Goal: Information Seeking & Learning: Check status

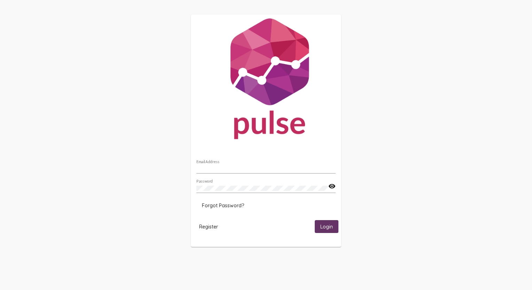
type input "[EMAIL_ADDRESS][DOMAIN_NAME]"
click at [325, 225] on span "Login" at bounding box center [326, 227] width 13 height 6
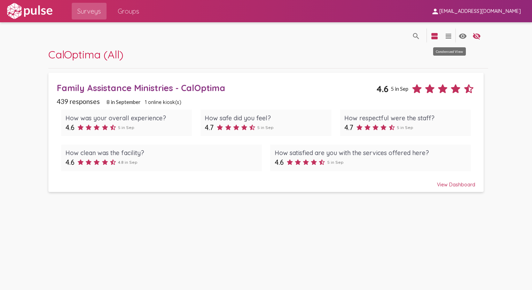
click at [447, 35] on mat-icon "view_headline" at bounding box center [448, 36] width 8 height 8
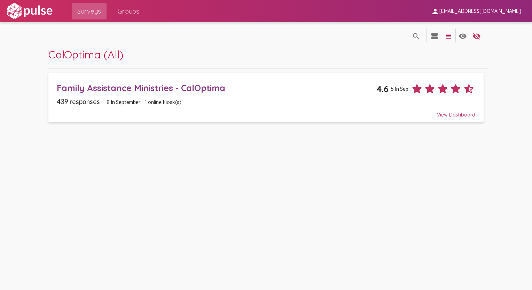
click at [447, 35] on mat-icon "view_headline" at bounding box center [448, 36] width 8 height 8
click at [77, 11] on span "Surveys" at bounding box center [89, 11] width 24 height 13
click at [169, 86] on div "Family Assistance Ministries - CalOptima" at bounding box center [216, 87] width 319 height 11
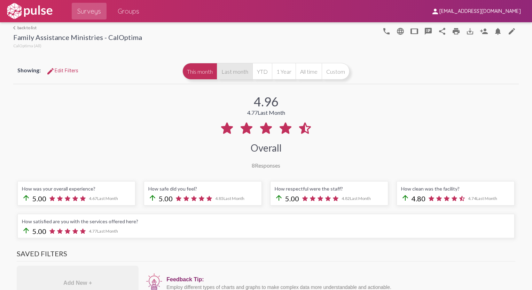
click at [237, 70] on button "Last month" at bounding box center [234, 71] width 35 height 17
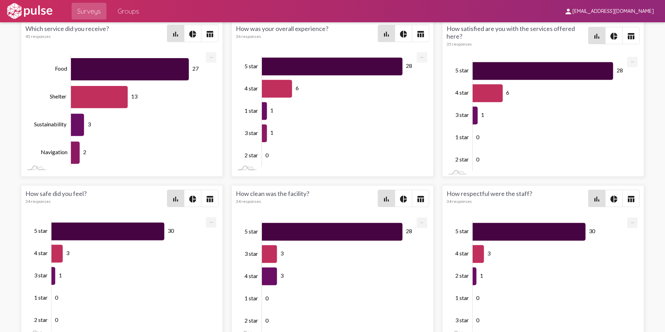
scroll to position [946, 0]
